Goal: Task Accomplishment & Management: Use online tool/utility

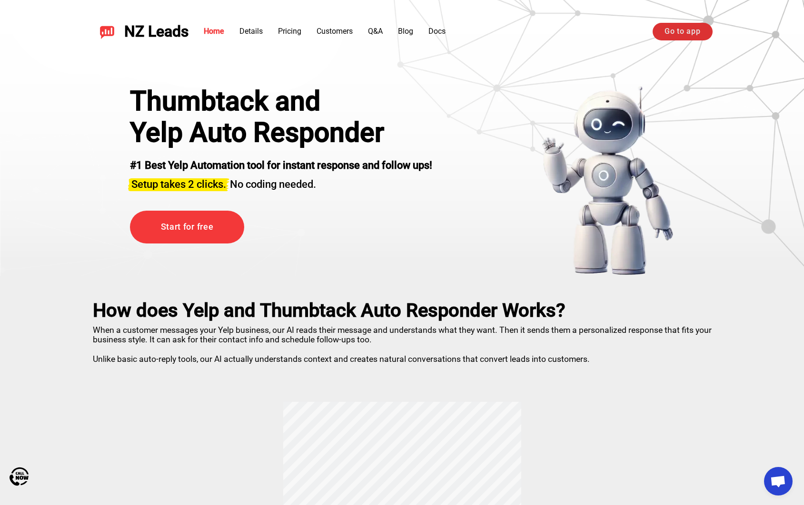
click at [691, 35] on link "Go to app" at bounding box center [681, 31] width 59 height 17
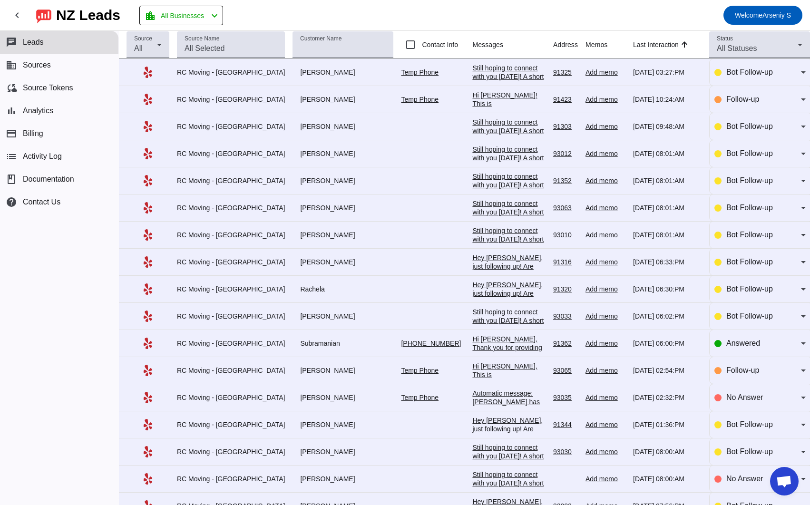
click at [351, 75] on div "[PERSON_NAME]" at bounding box center [343, 72] width 101 height 9
click at [472, 69] on div "Still hoping to connect with you [DATE]! A short call will help us better under…" at bounding box center [508, 115] width 73 height 103
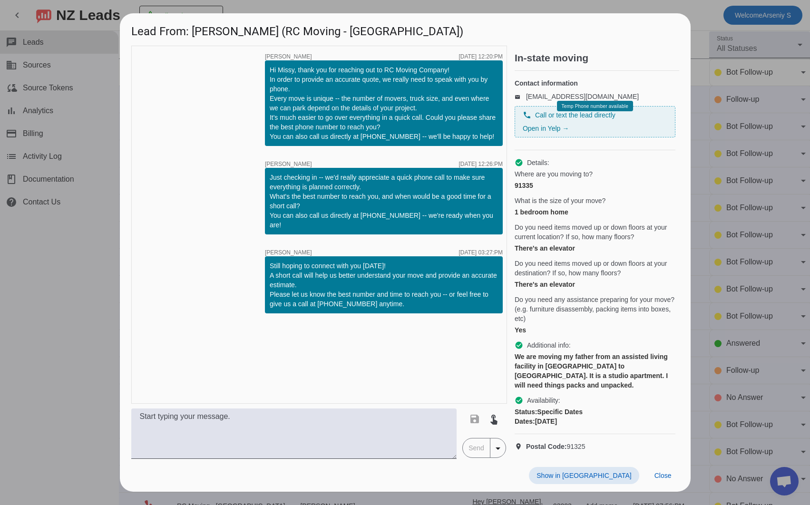
click at [404, 330] on div "timer close [PERSON_NAME] [DATE] 12:20:PM Hi [PERSON_NAME], thank you for reach…" at bounding box center [319, 225] width 376 height 358
click at [720, 216] on div at bounding box center [405, 252] width 810 height 505
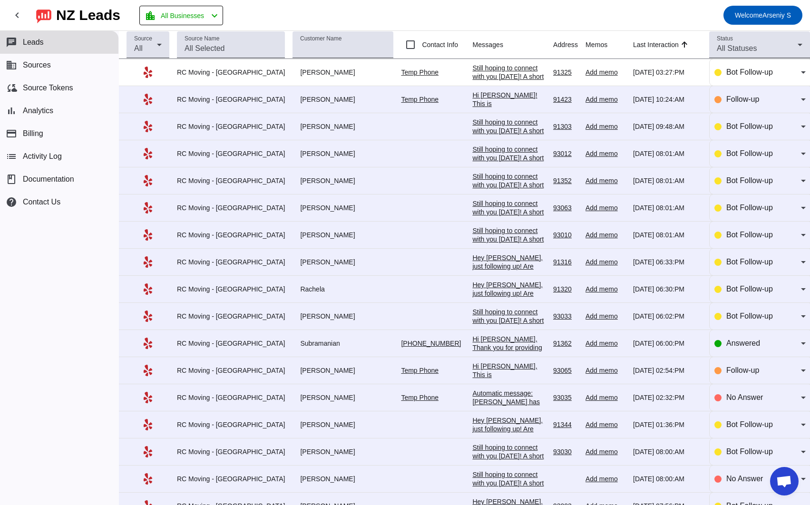
click at [496, 99] on div "Hi [PERSON_NAME]! This is [PERSON_NAME] from RC Moving Company. You requested t…" at bounding box center [508, 146] width 73 height 111
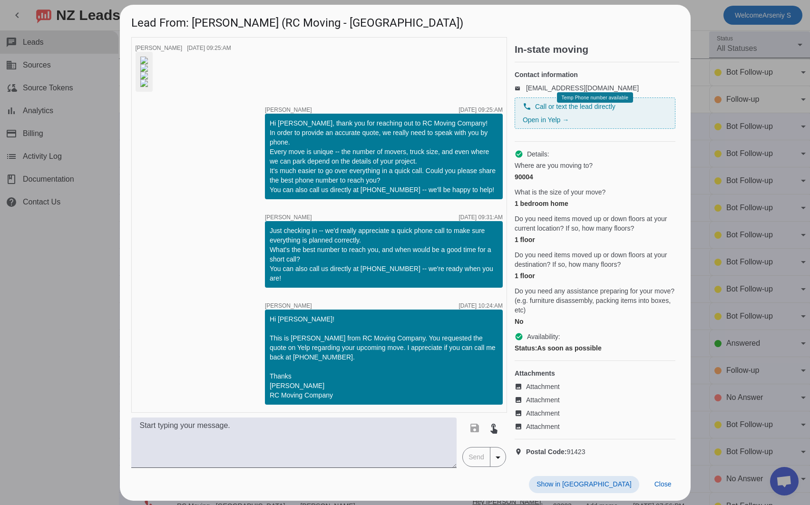
click at [80, 296] on div at bounding box center [405, 252] width 810 height 505
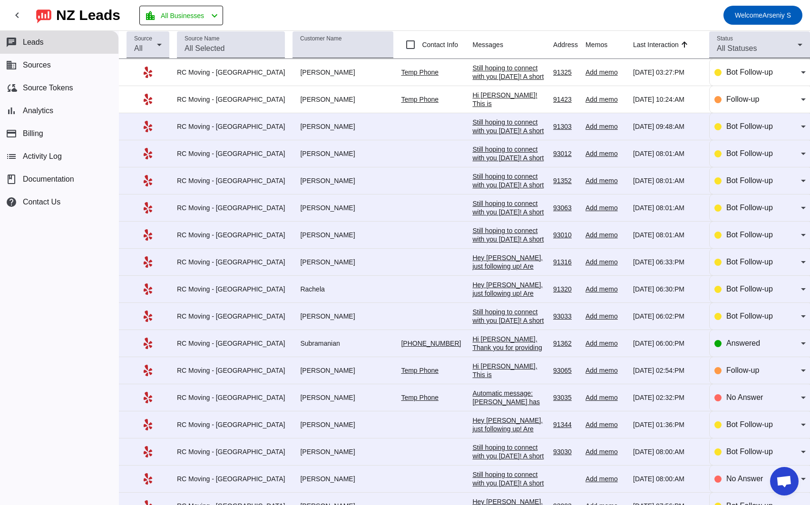
click at [299, 101] on div "[PERSON_NAME]" at bounding box center [343, 99] width 101 height 9
click at [409, 103] on link "Temp Phone" at bounding box center [420, 100] width 38 height 8
click at [507, 238] on div "Still hoping to connect with you [DATE]! A short call will help us better under…" at bounding box center [508, 277] width 73 height 103
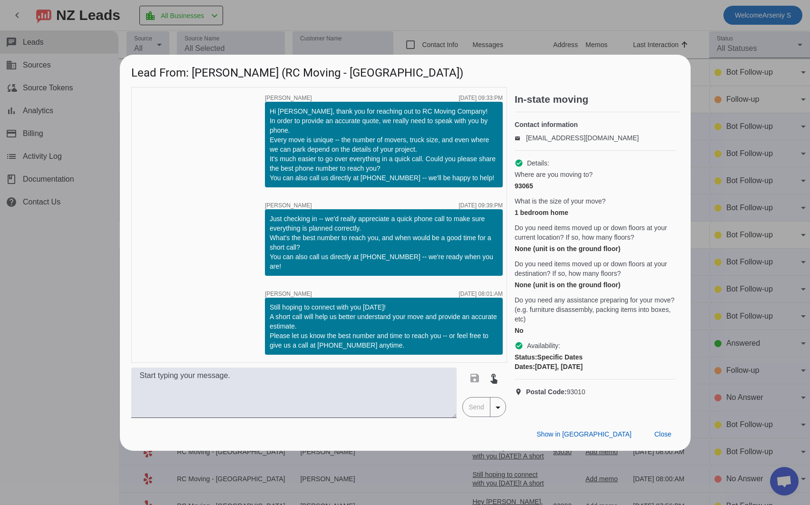
click at [747, 240] on div at bounding box center [405, 252] width 810 height 505
